Goal: Find specific fact: Find specific fact

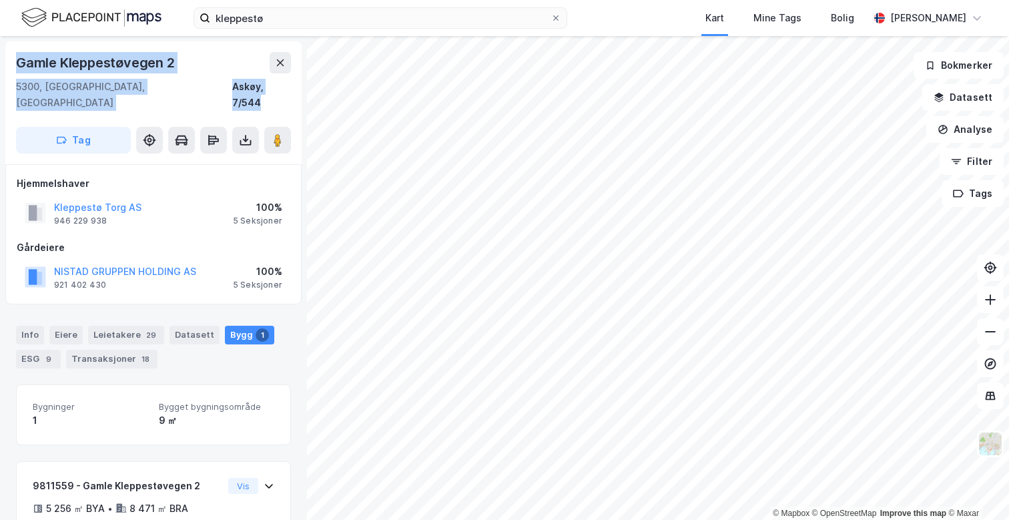
drag, startPoint x: 144, startPoint y: 95, endPoint x: 0, endPoint y: 44, distance: 152.8
click at [0, 44] on div "Gamle Kleppestøvegen 2 5300, Kleppestø, Vestland Askøy, 7/544 Tag Hjemmelshaver…" at bounding box center [153, 278] width 307 height 484
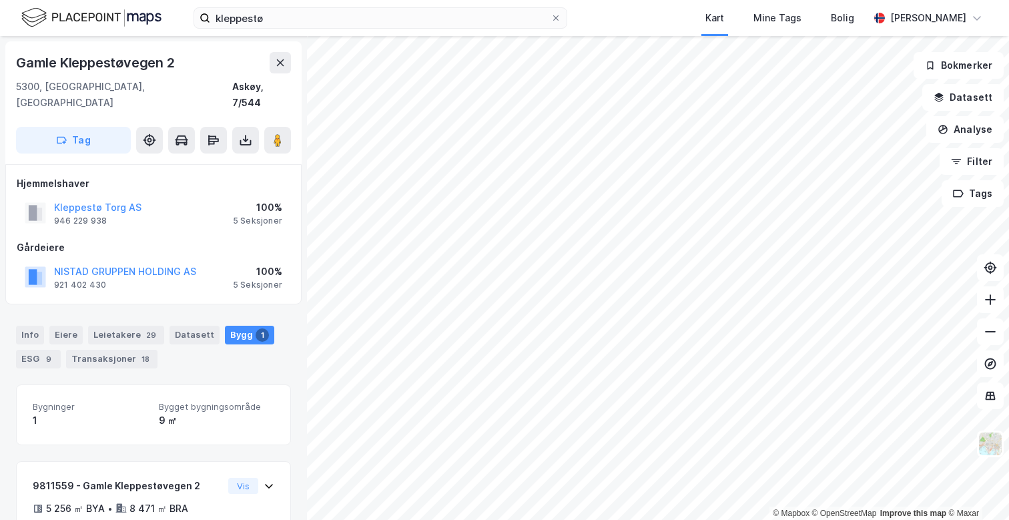
click at [113, 91] on div "5300, Kleppestø, Vestland" at bounding box center [124, 95] width 216 height 32
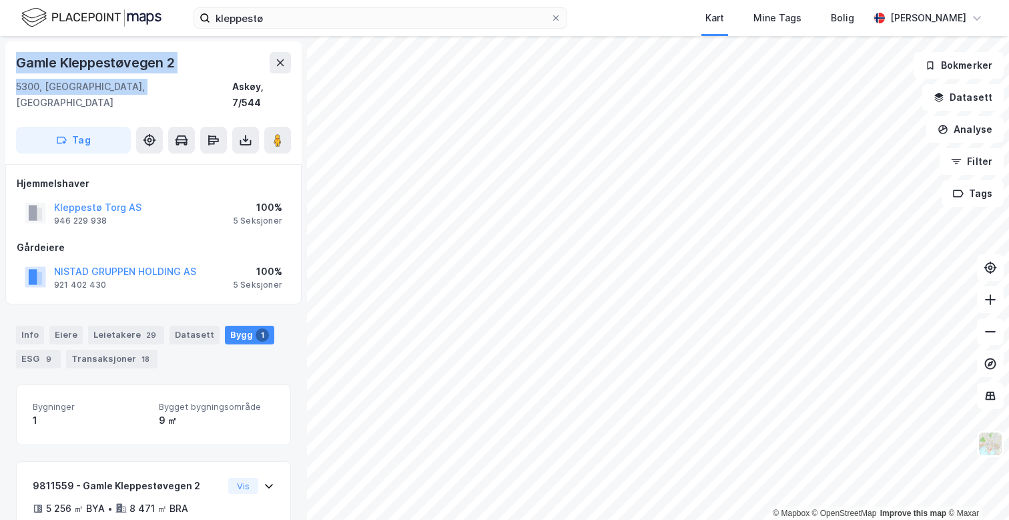
drag, startPoint x: 135, startPoint y: 88, endPoint x: 19, endPoint y: 62, distance: 118.3
click at [19, 62] on div "Gamle Kleppestøvegen 2 5300, Kleppestø, Vestland Askøy, 7/544" at bounding box center [153, 81] width 275 height 59
copy div "Gamle Kleppestøvegen 2 5300, Kleppestø, Vestland"
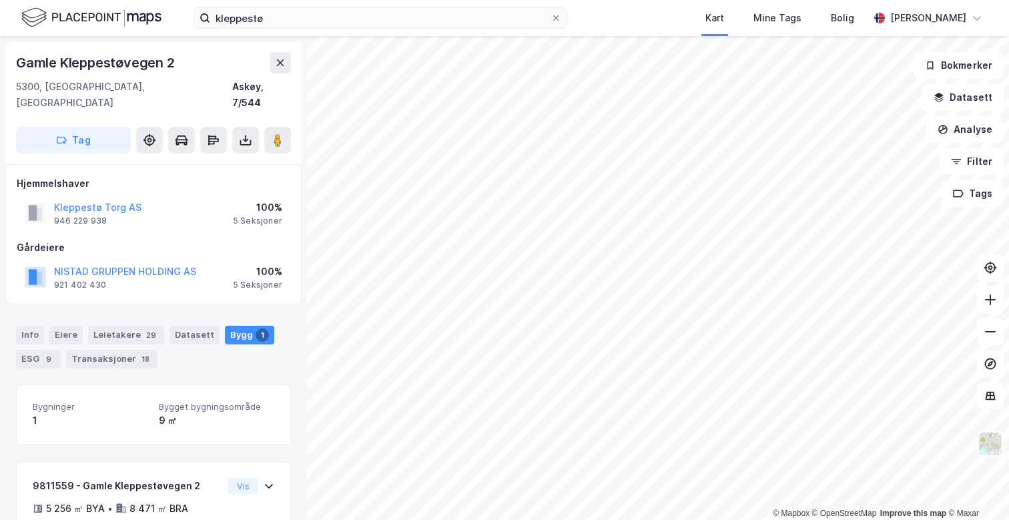
click at [194, 83] on div "5300, Kleppestø, Vestland Askøy, 7/544" at bounding box center [153, 95] width 275 height 32
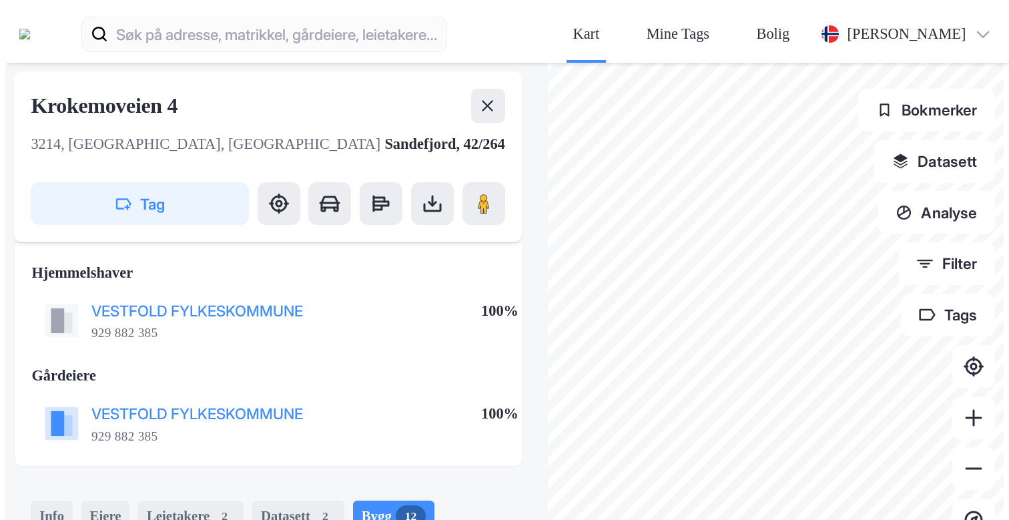
scroll to position [577, 0]
